Goal: Information Seeking & Learning: Learn about a topic

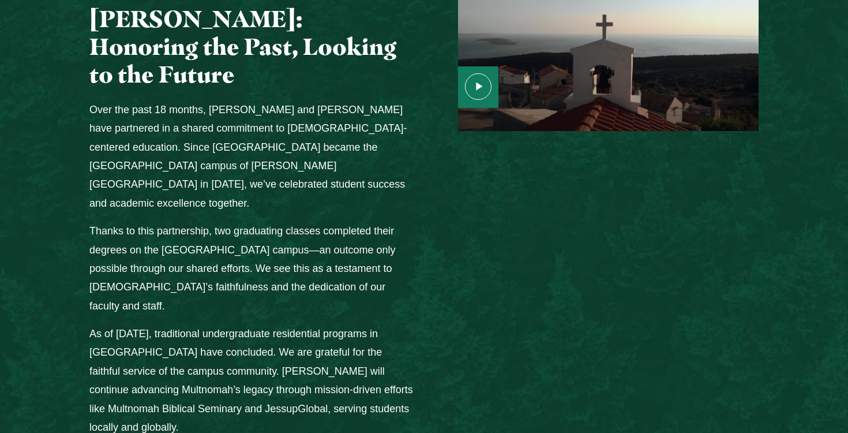
scroll to position [1491, 0]
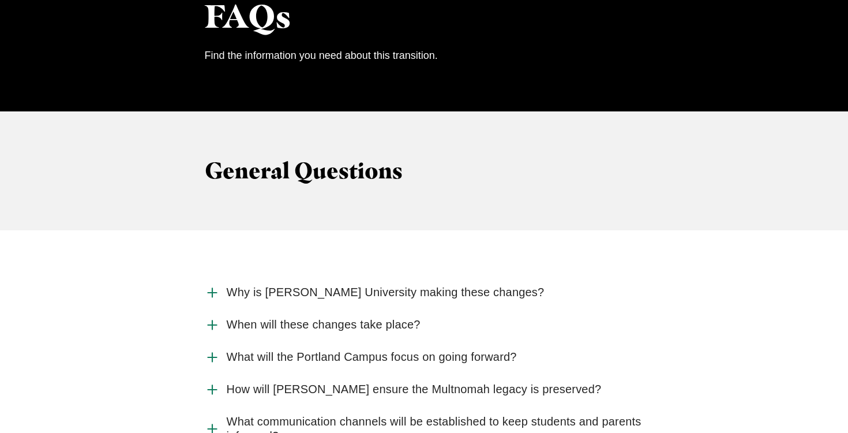
scroll to position [1097, 0]
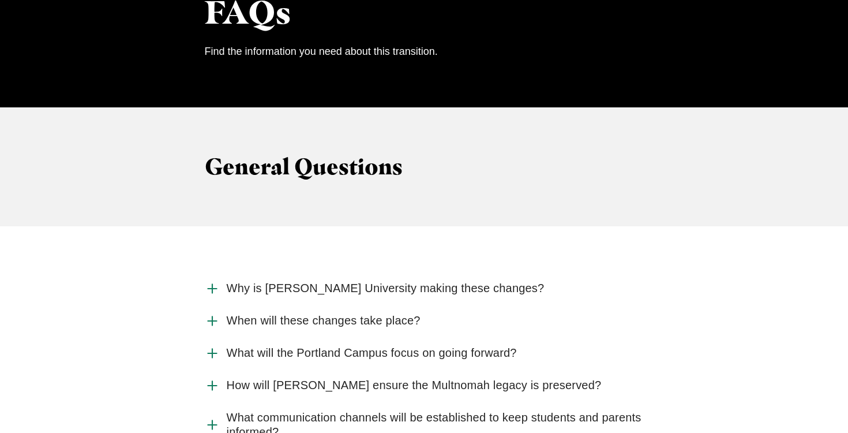
click at [260, 378] on span "How will [PERSON_NAME] ensure the Multnomah legacy is preserved?" at bounding box center [414, 385] width 375 height 14
click at [0, 0] on input "How will [PERSON_NAME] ensure the Multnomah legacy is preserved?" at bounding box center [0, 0] width 0 height 0
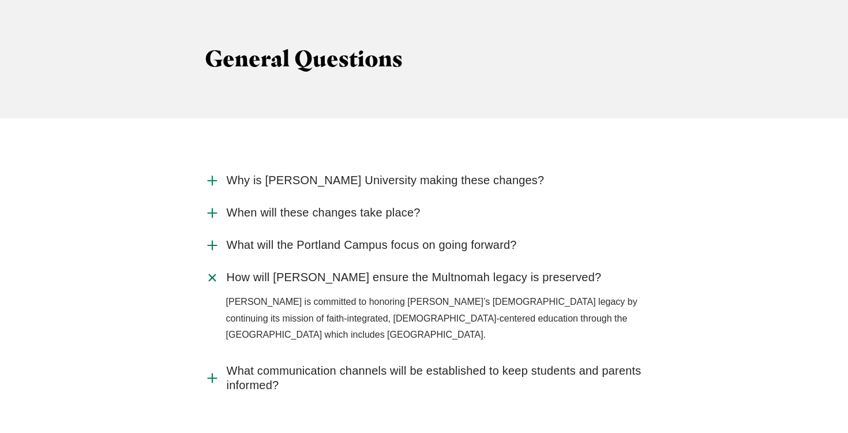
scroll to position [1206, 0]
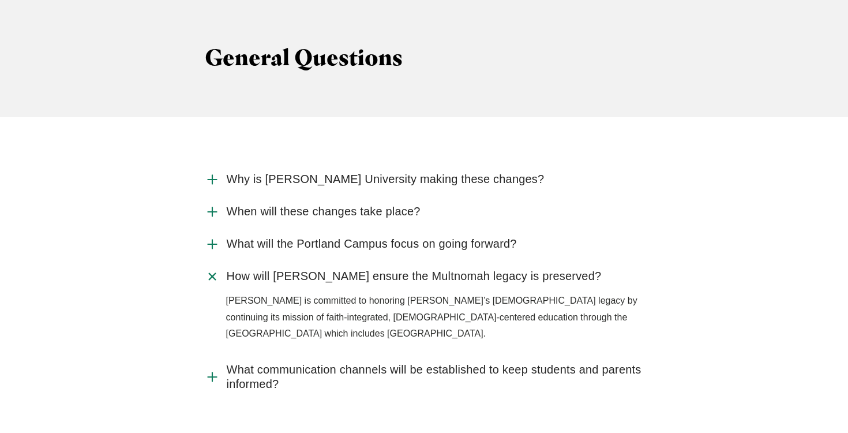
click at [315, 172] on span "Why is [PERSON_NAME] University making these changes?" at bounding box center [386, 179] width 318 height 14
click at [0, 0] on input "Why is [PERSON_NAME] University making these changes?" at bounding box center [0, 0] width 0 height 0
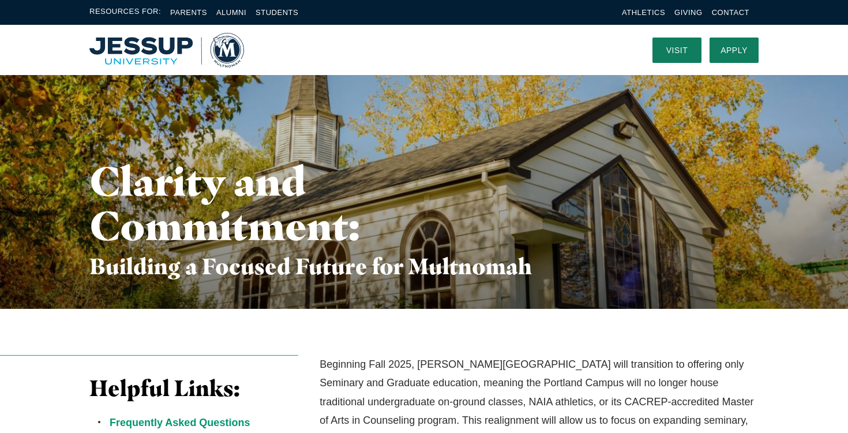
scroll to position [0, 0]
